Goal: Find contact information: Obtain details needed to contact an individual or organization

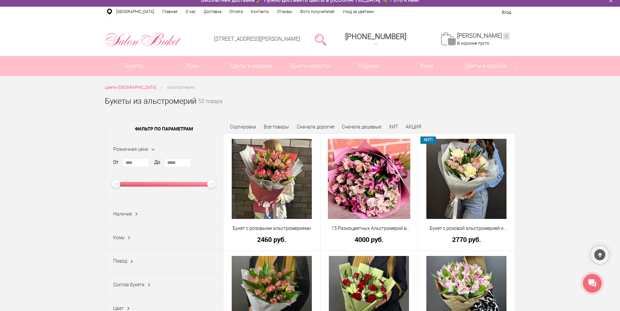
scroll to position [2, 0]
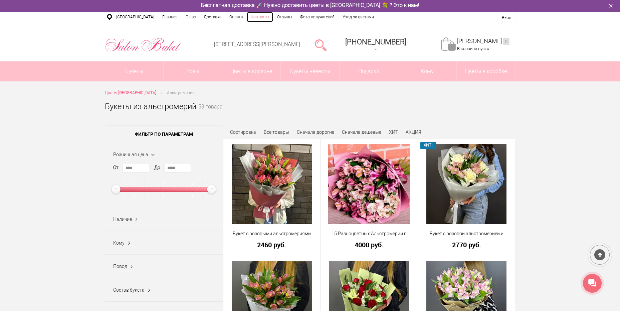
click at [260, 16] on link "Контакты" at bounding box center [260, 17] width 26 height 10
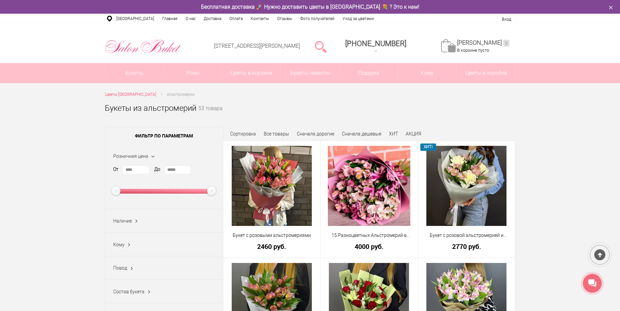
scroll to position [2, 0]
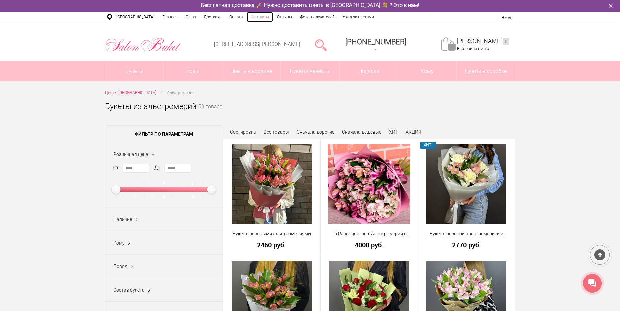
click at [255, 19] on link "Контакты" at bounding box center [260, 17] width 26 height 10
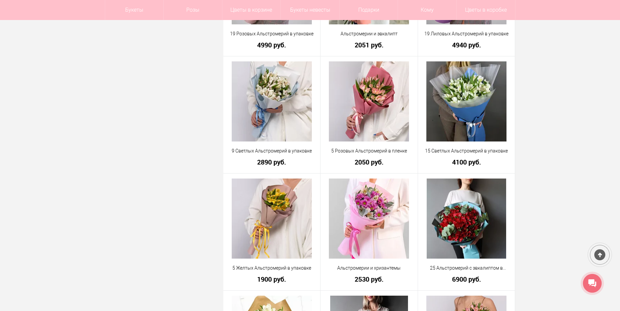
scroll to position [658, 0]
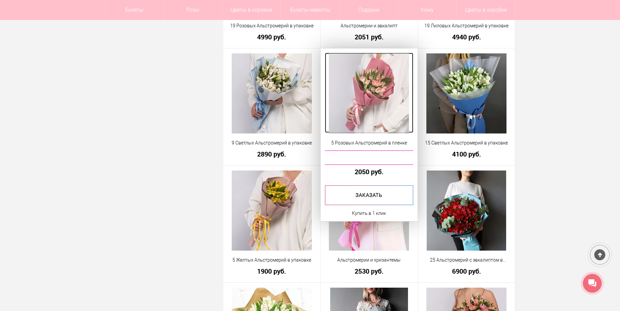
click at [381, 83] on img at bounding box center [369, 93] width 80 height 80
